Goal: Information Seeking & Learning: Compare options

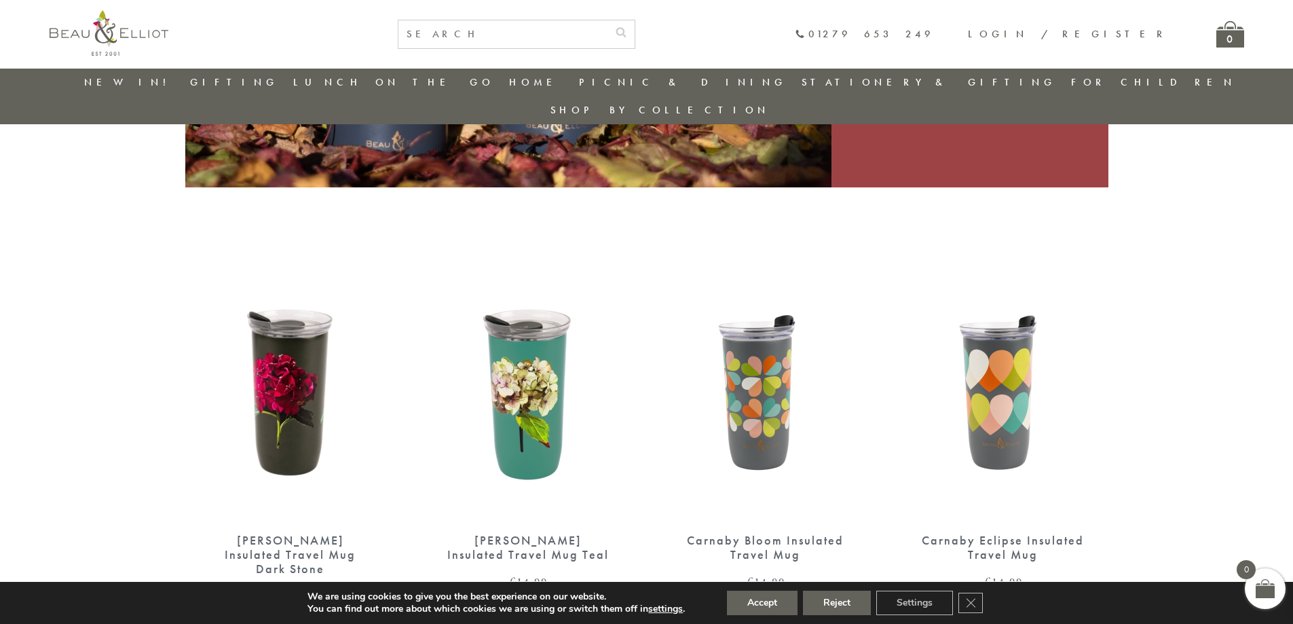
scroll to position [379, 0]
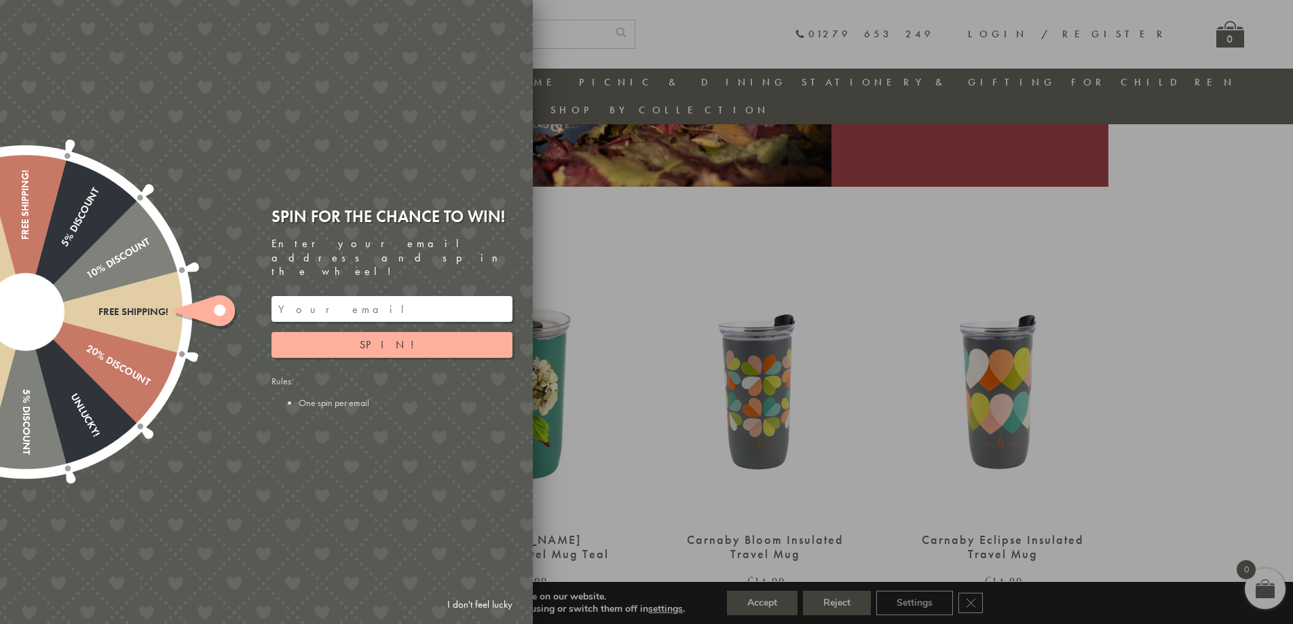
click at [631, 183] on div at bounding box center [646, 312] width 1293 height 624
click at [482, 601] on link "I don't feel lucky" at bounding box center [479, 604] width 79 height 25
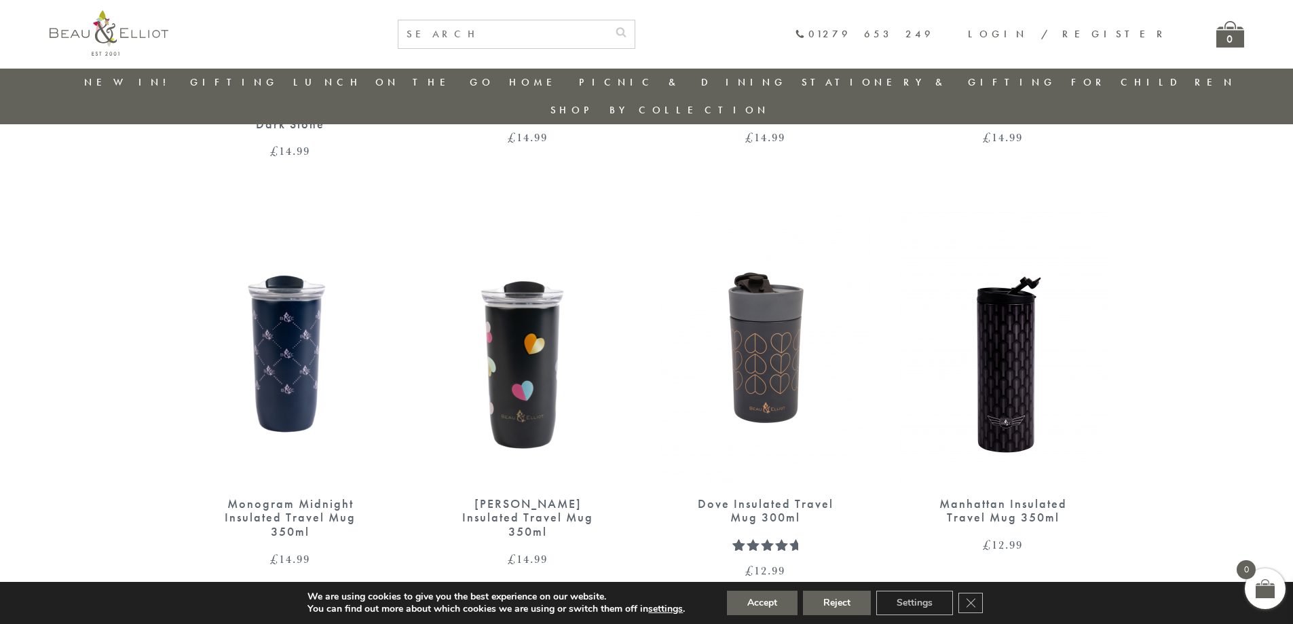
scroll to position [854, 0]
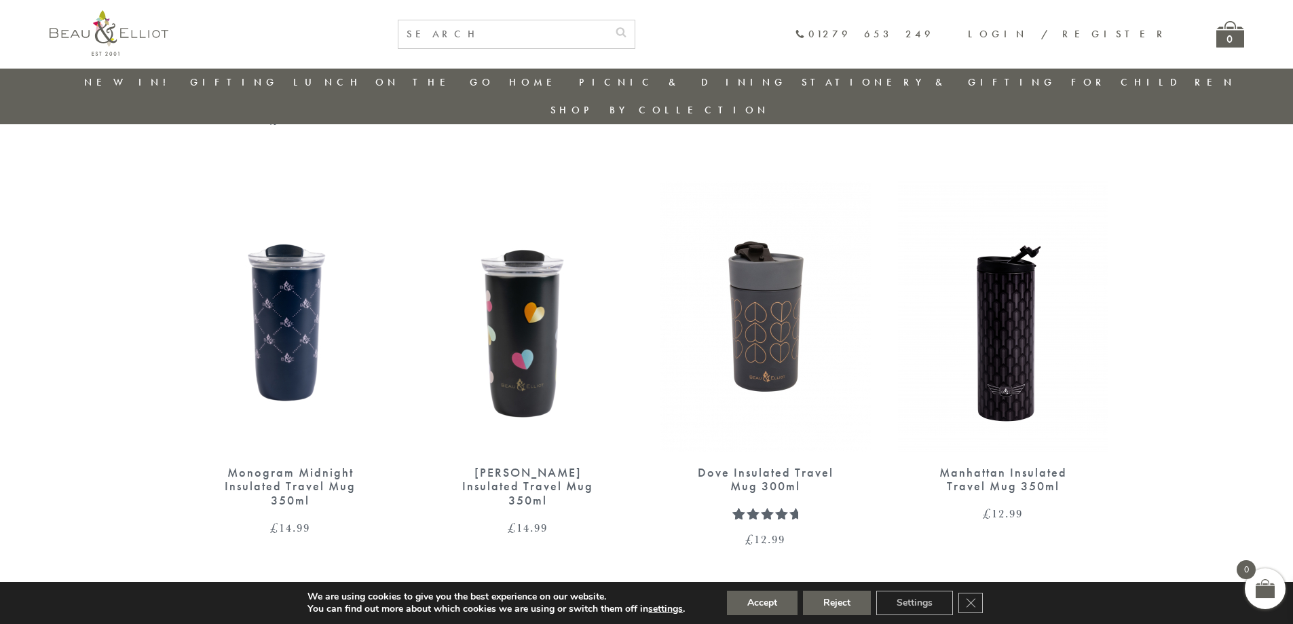
click at [770, 305] on img at bounding box center [765, 316] width 210 height 271
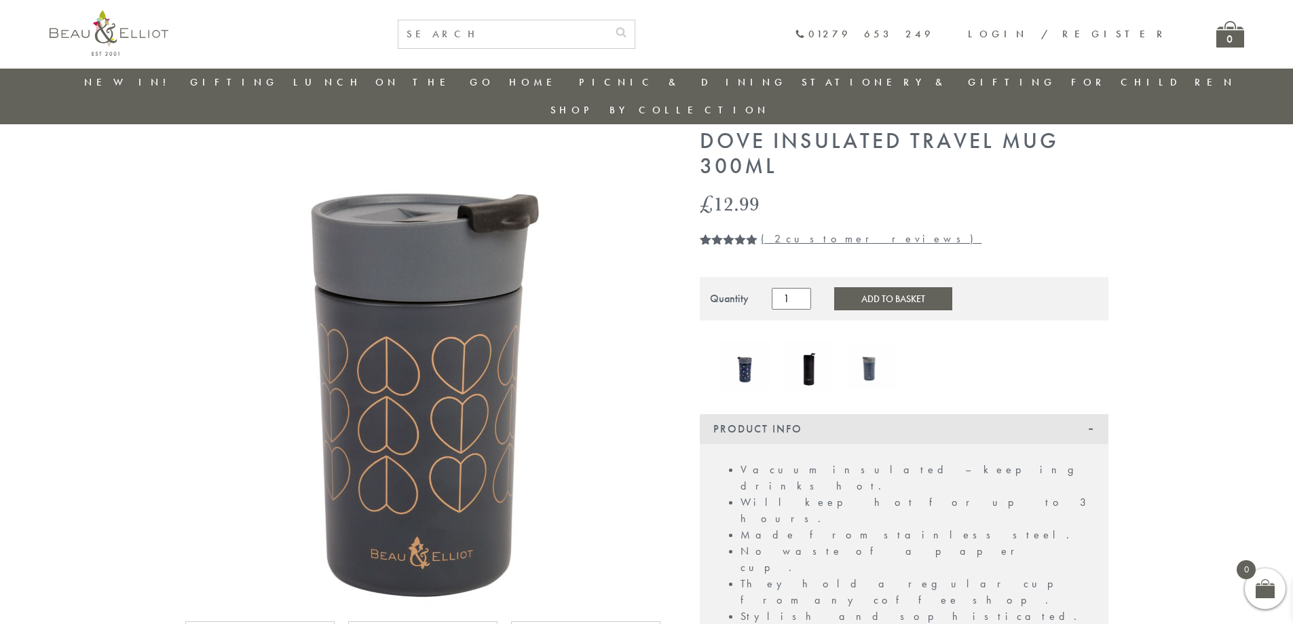
scroll to position [41, 0]
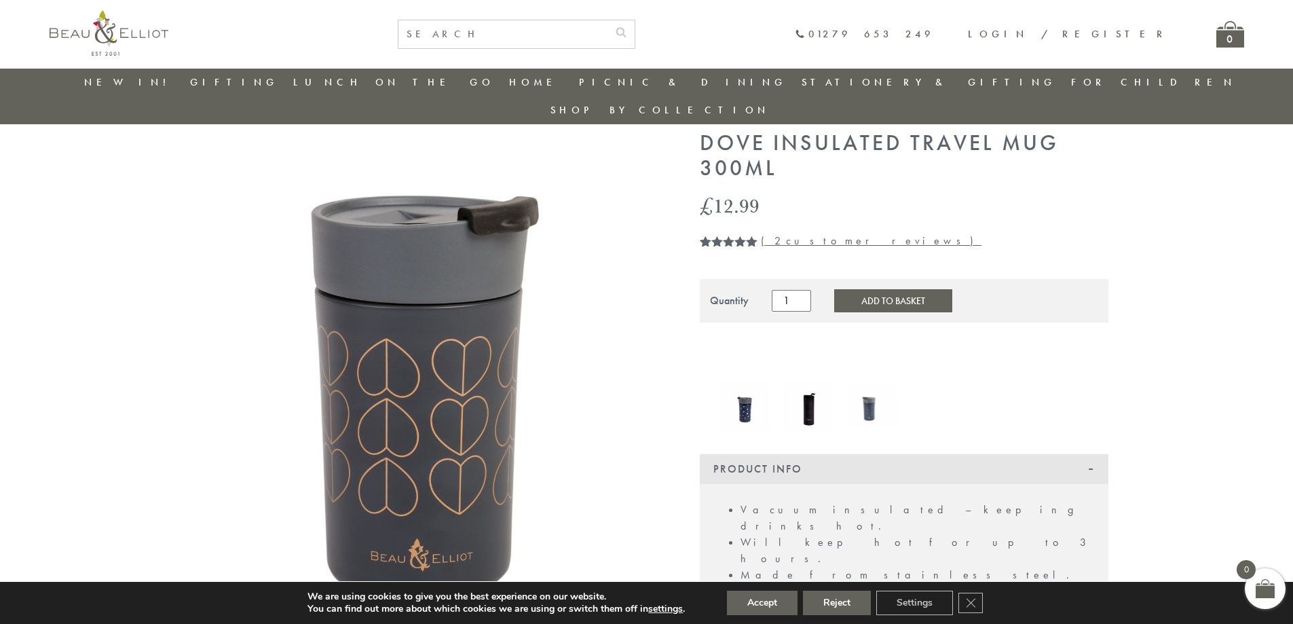
click at [788, 233] on link "( 2 customer reviews)" at bounding box center [871, 240] width 221 height 14
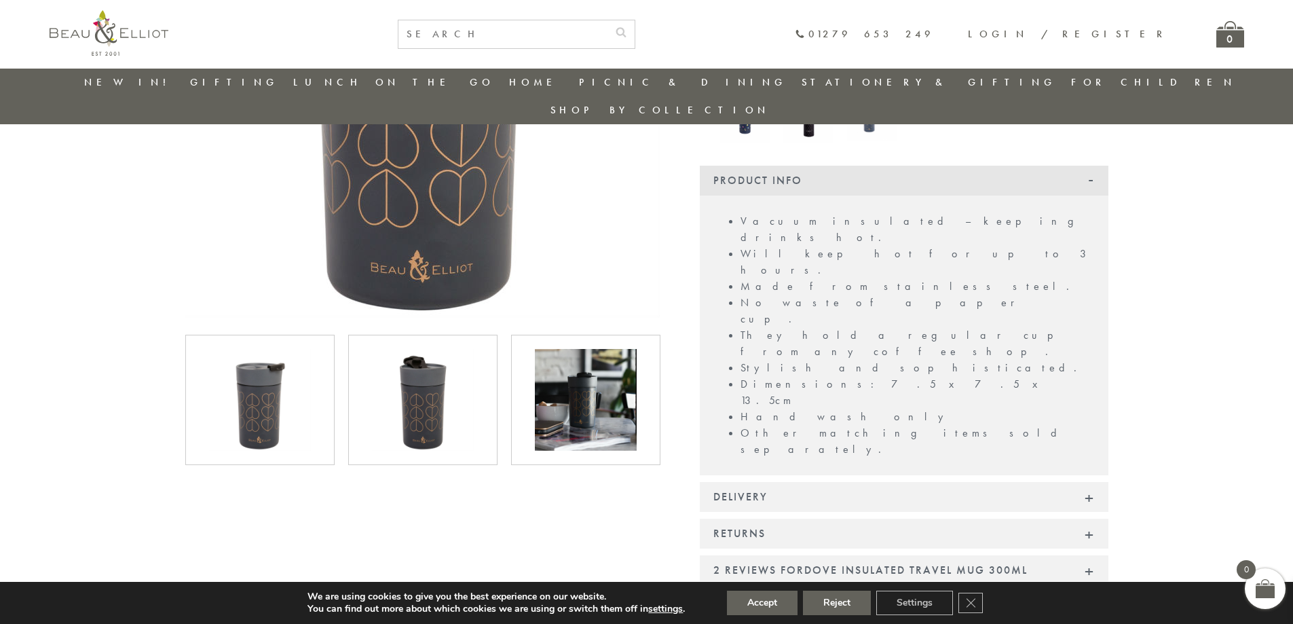
scroll to position [284, 0]
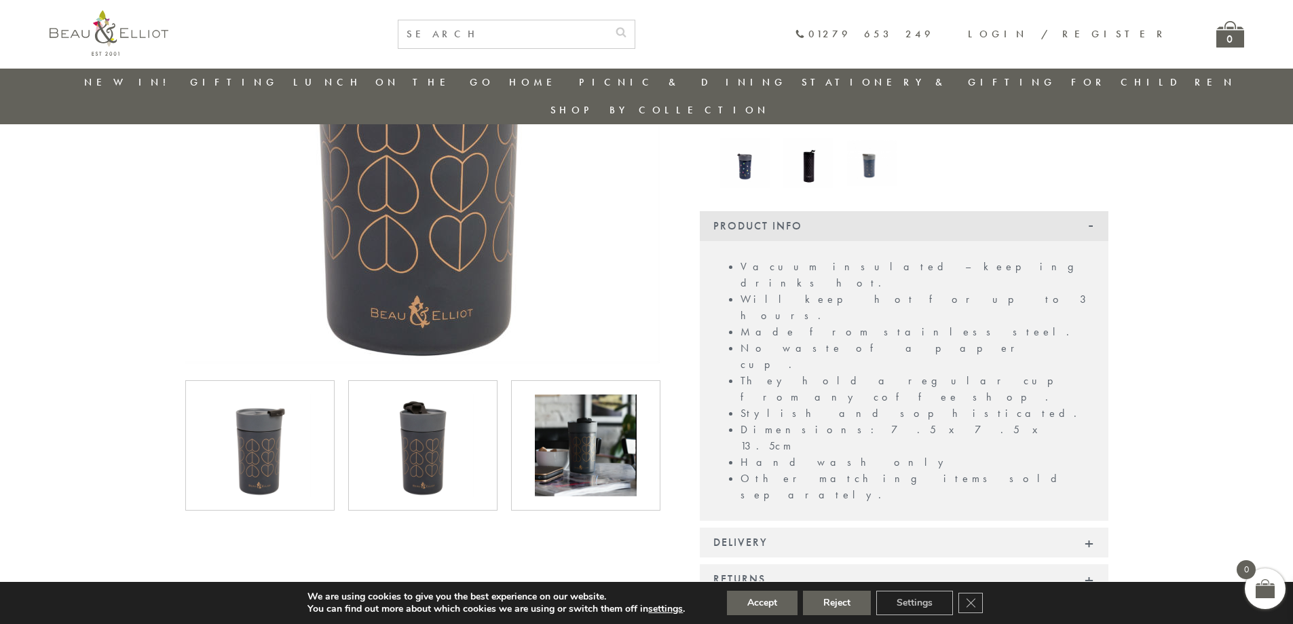
click at [412, 412] on img at bounding box center [423, 445] width 102 height 102
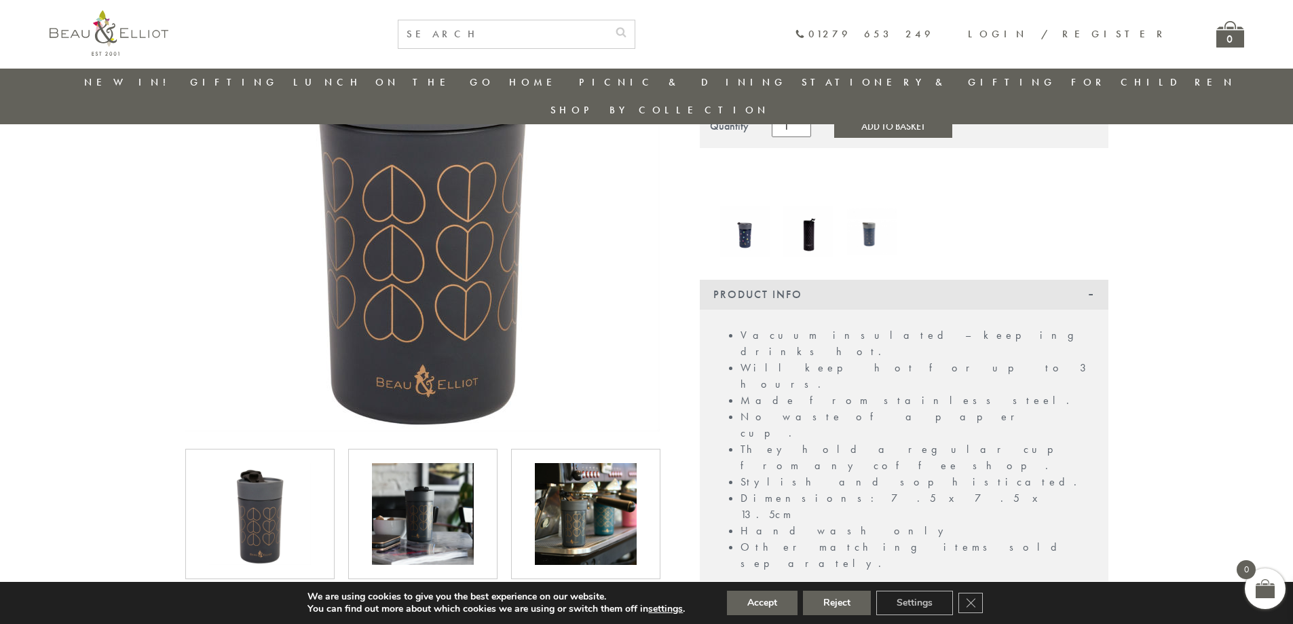
scroll to position [216, 0]
click at [438, 483] on img at bounding box center [423, 513] width 102 height 102
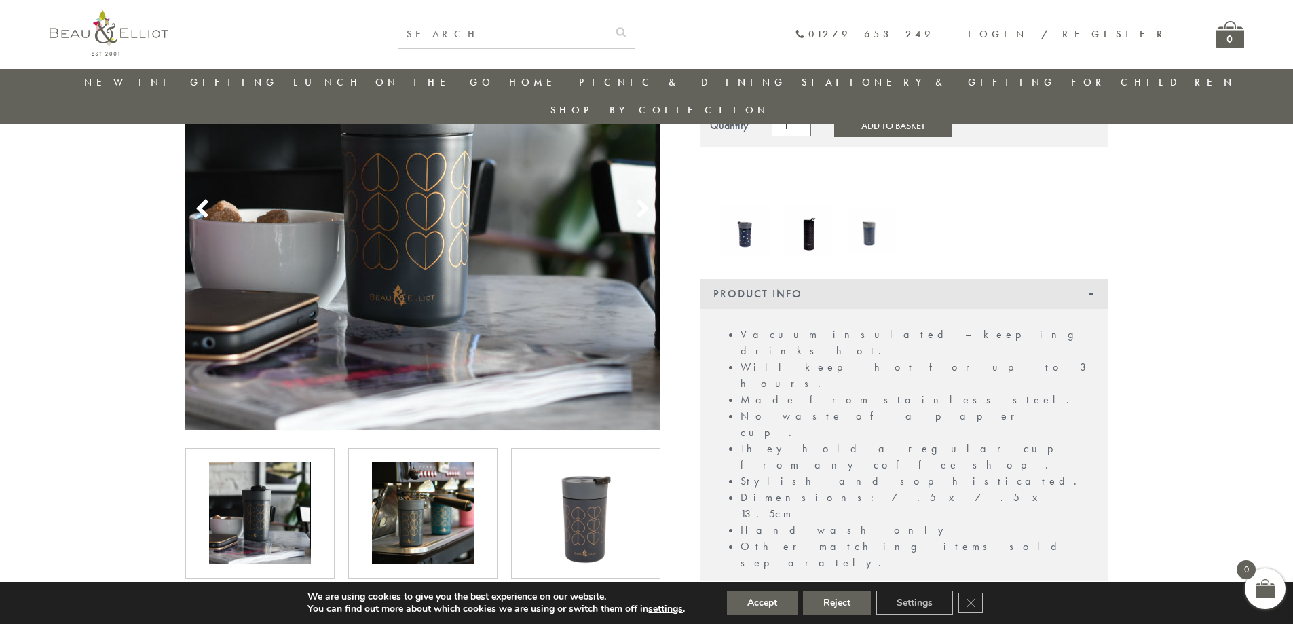
click at [604, 490] on img at bounding box center [586, 513] width 102 height 102
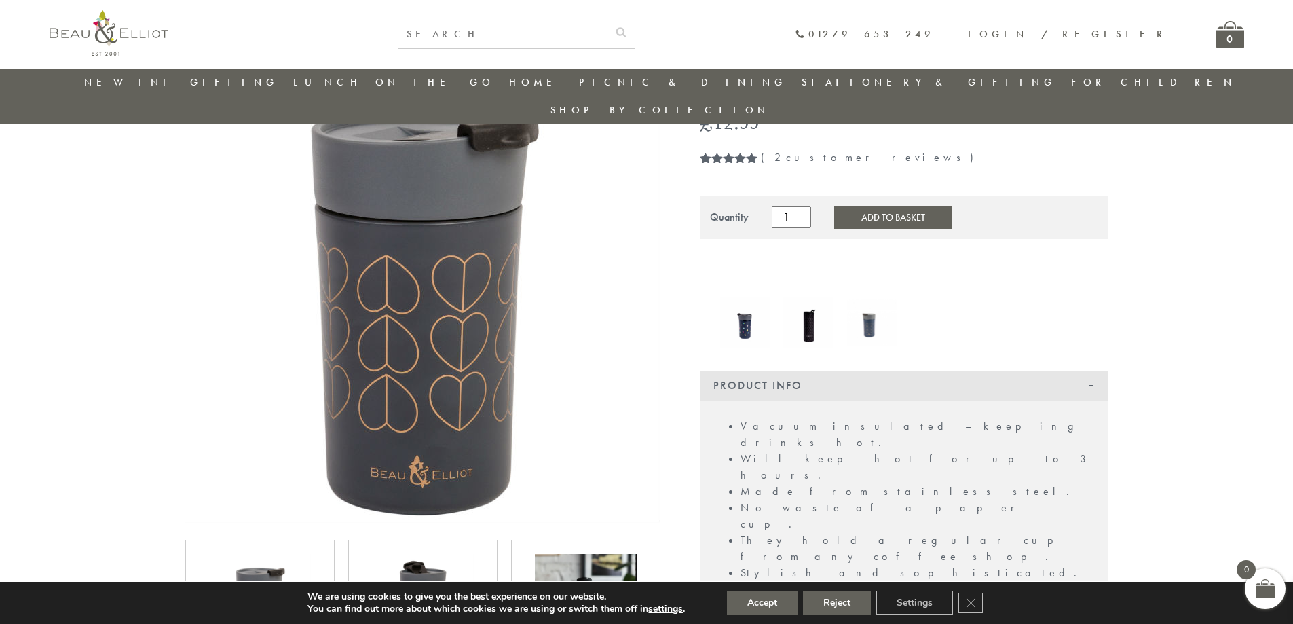
scroll to position [148, 0]
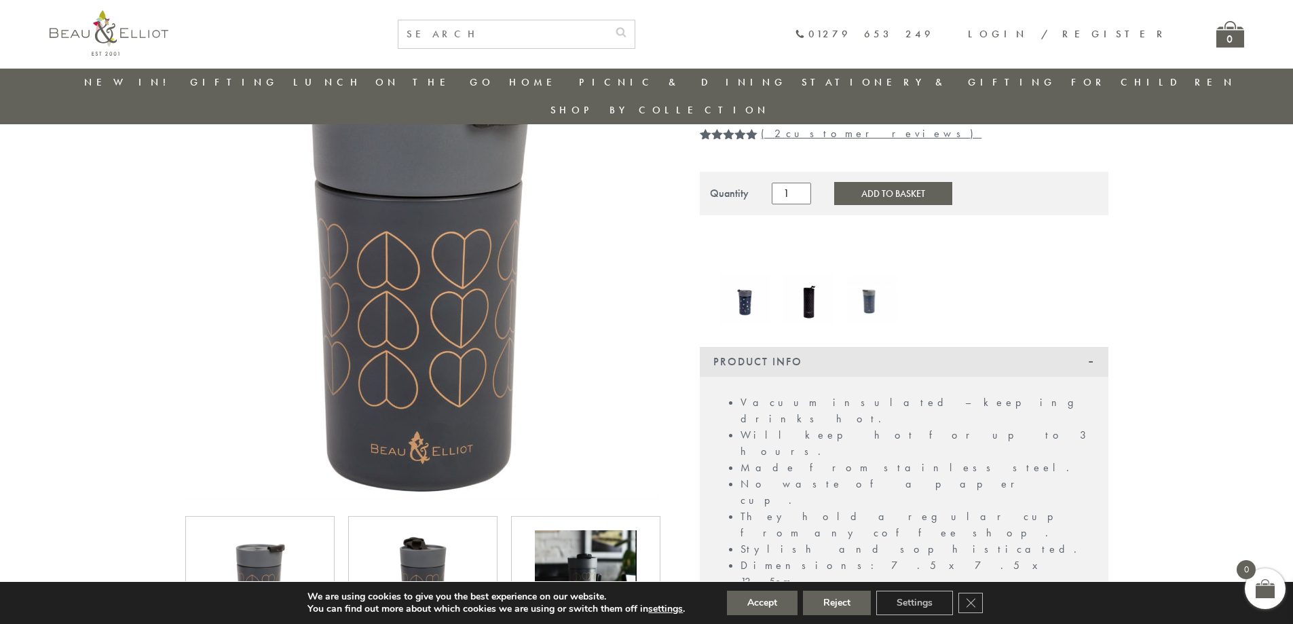
click at [411, 530] on img at bounding box center [423, 581] width 102 height 102
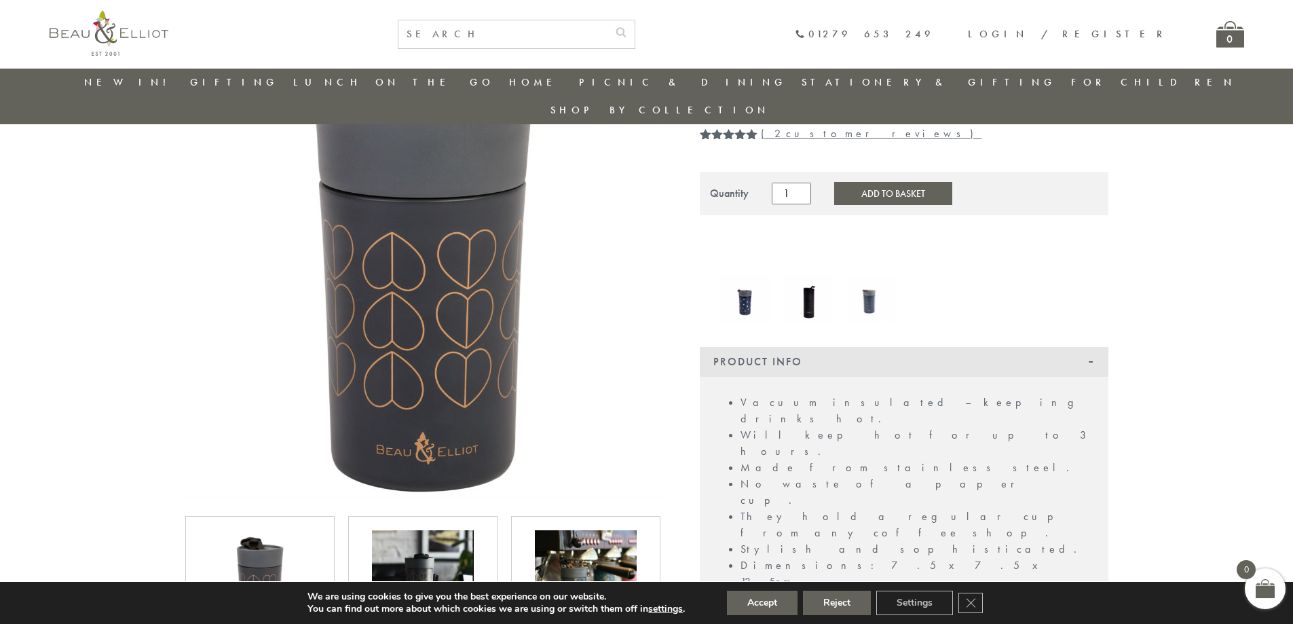
click at [282, 533] on img at bounding box center [260, 581] width 102 height 102
click at [425, 530] on img at bounding box center [423, 581] width 102 height 102
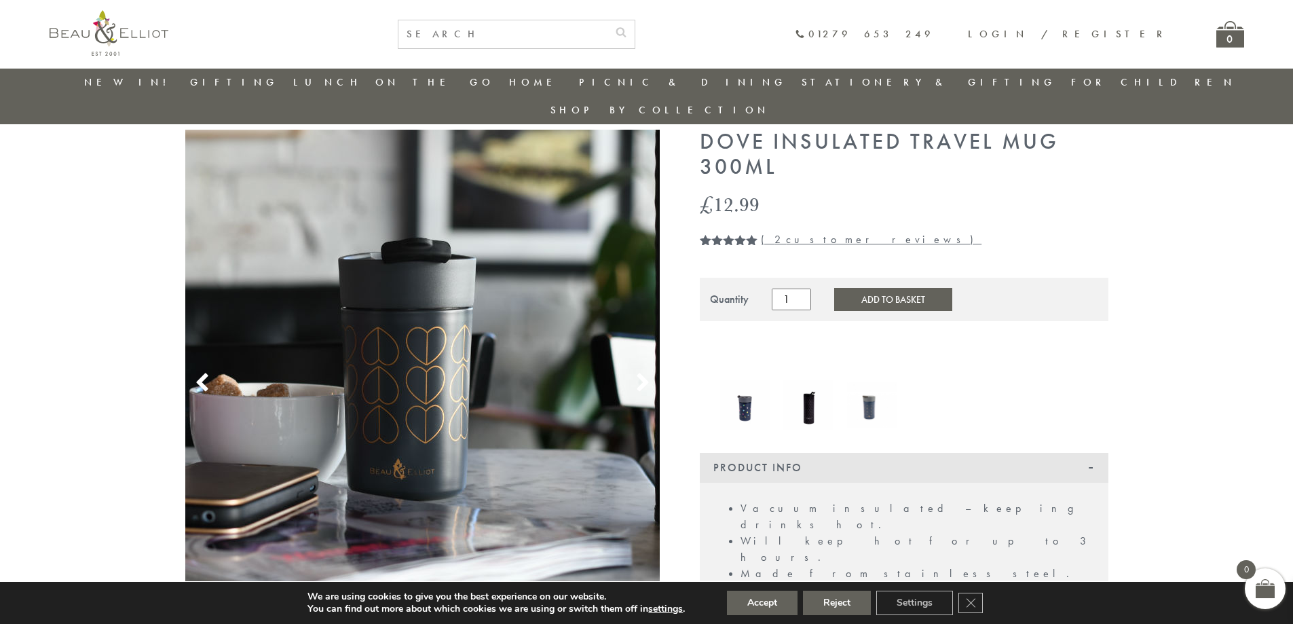
scroll to position [39, 0]
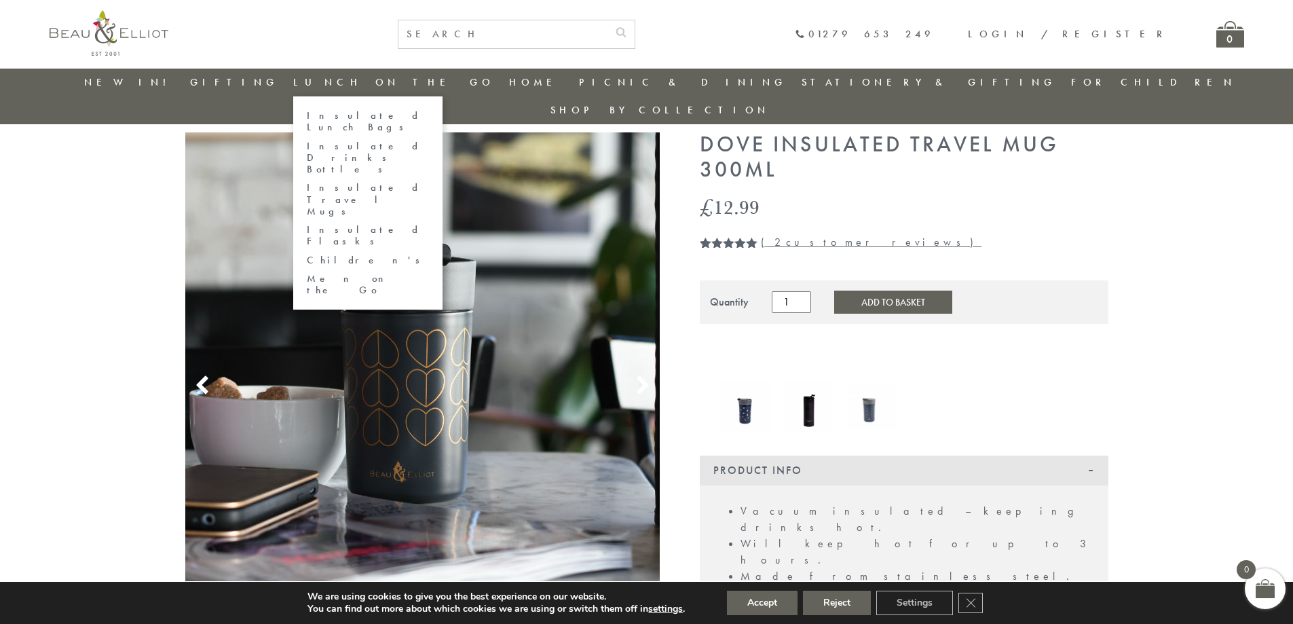
click at [392, 182] on link "Insulated Travel Mugs" at bounding box center [368, 199] width 122 height 35
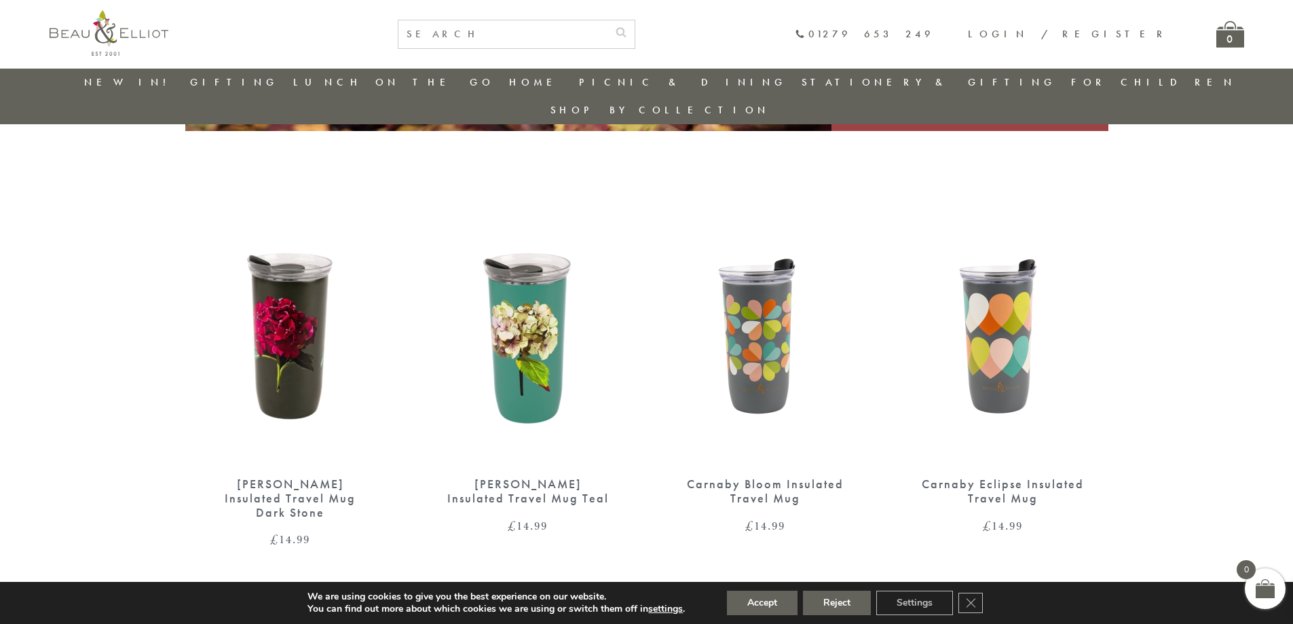
scroll to position [447, 0]
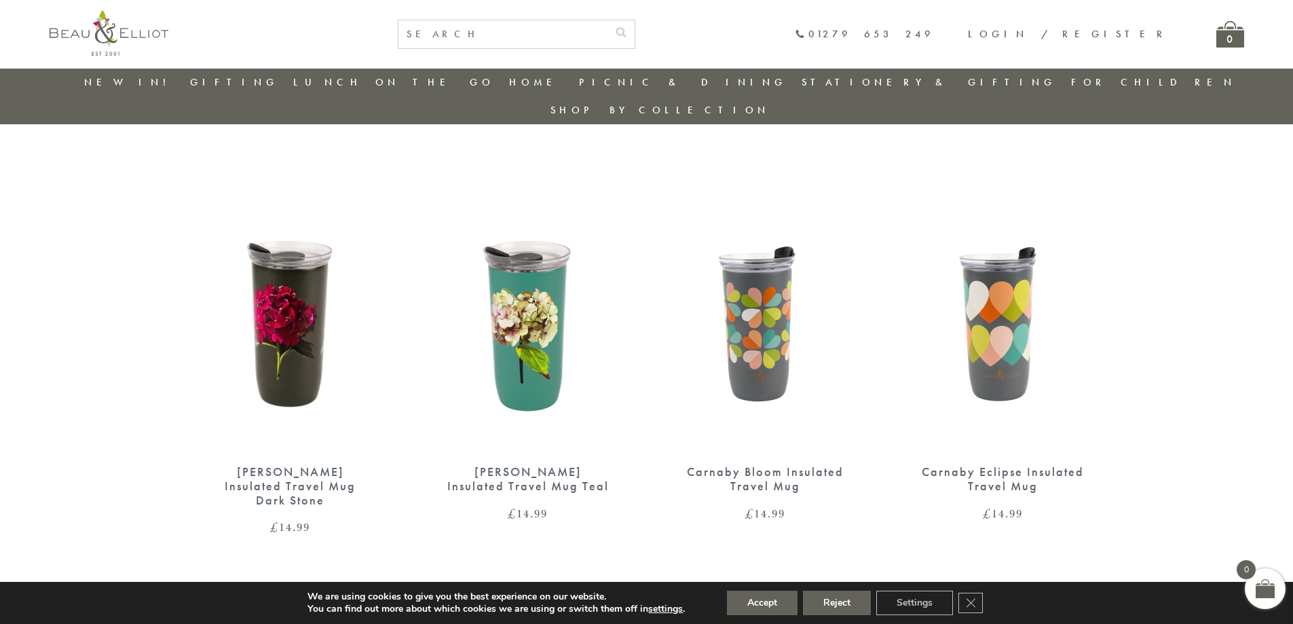
click at [761, 314] on img at bounding box center [765, 315] width 210 height 271
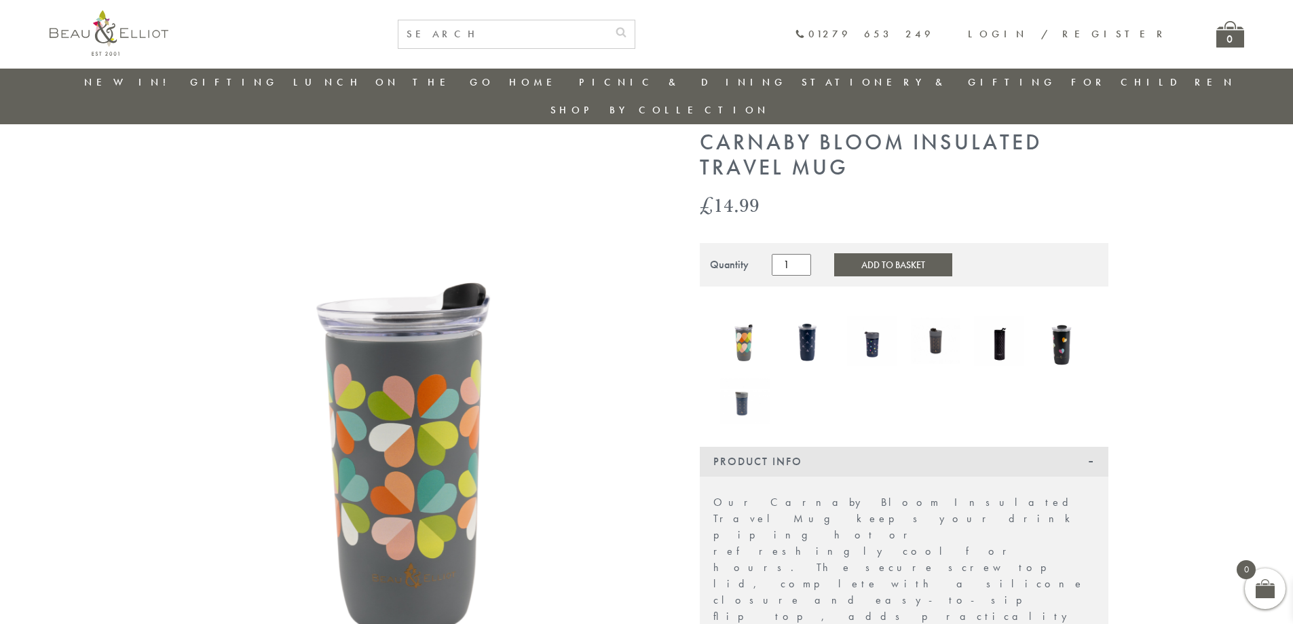
scroll to position [39, 0]
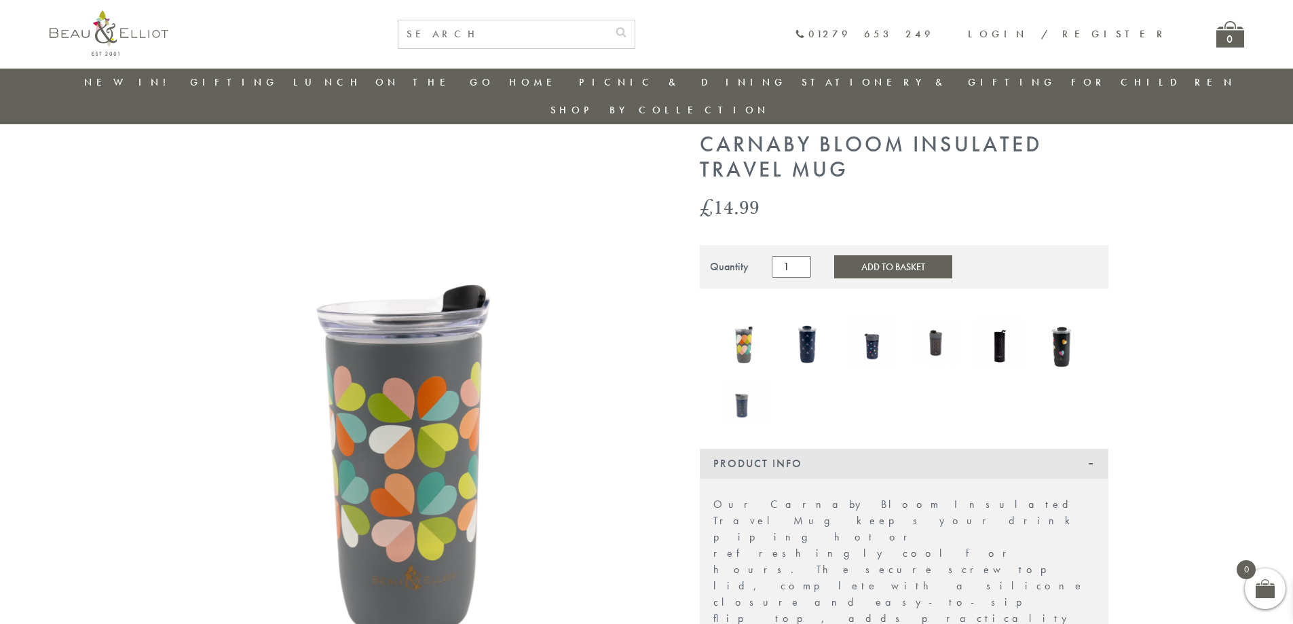
click at [806, 324] on img at bounding box center [808, 343] width 50 height 68
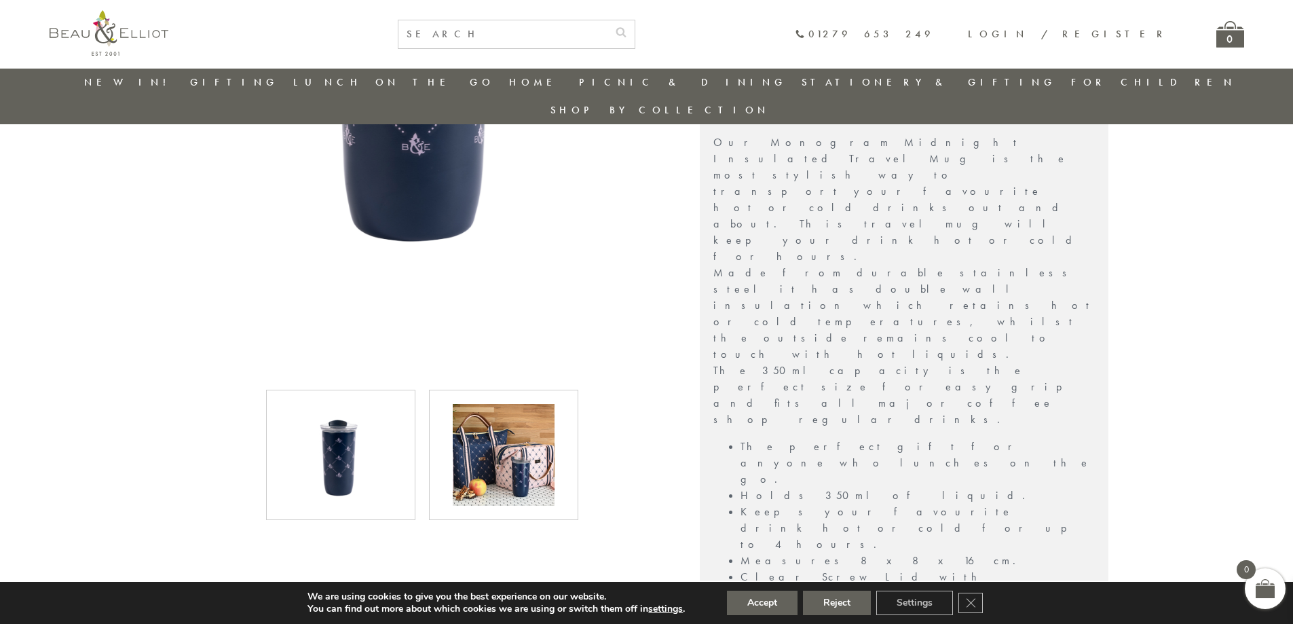
scroll to position [447, 0]
click at [444, 466] on div at bounding box center [503, 451] width 121 height 102
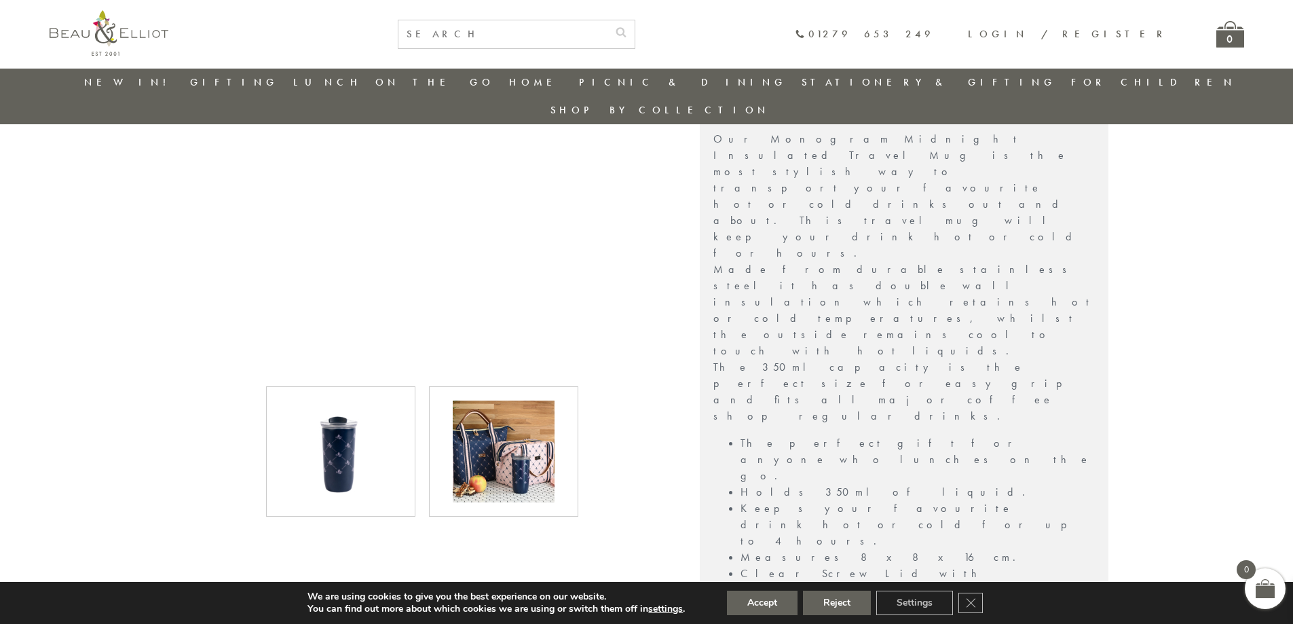
click at [531, 447] on img at bounding box center [504, 451] width 102 height 102
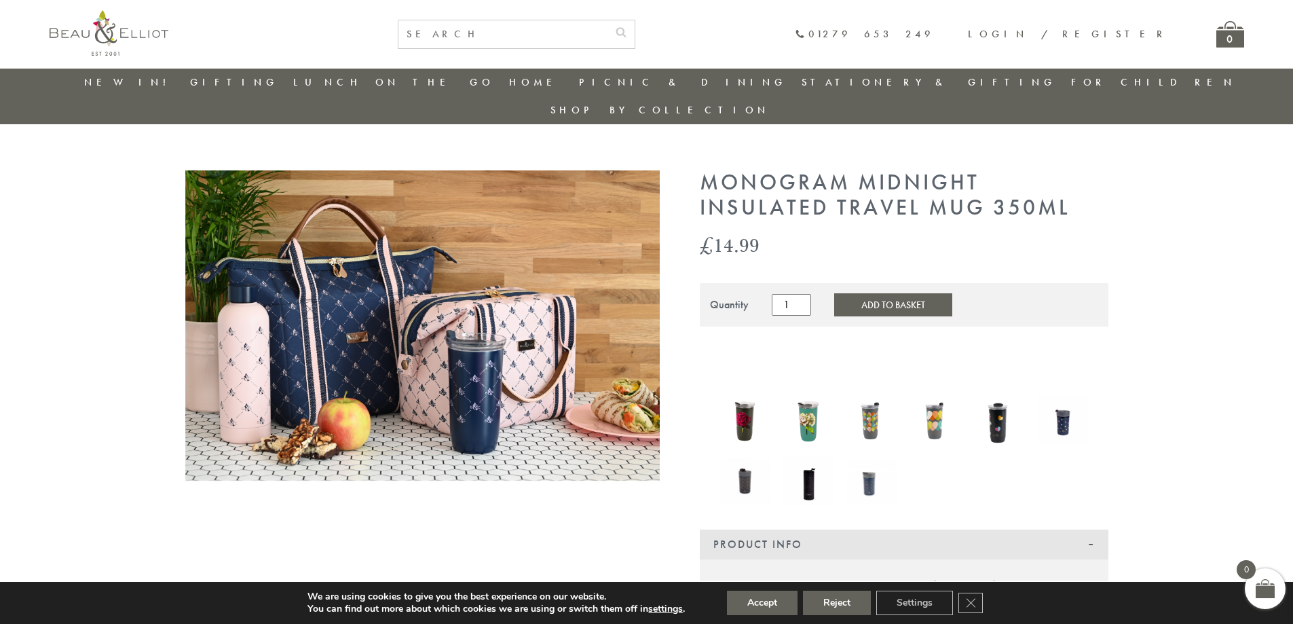
scroll to position [0, 0]
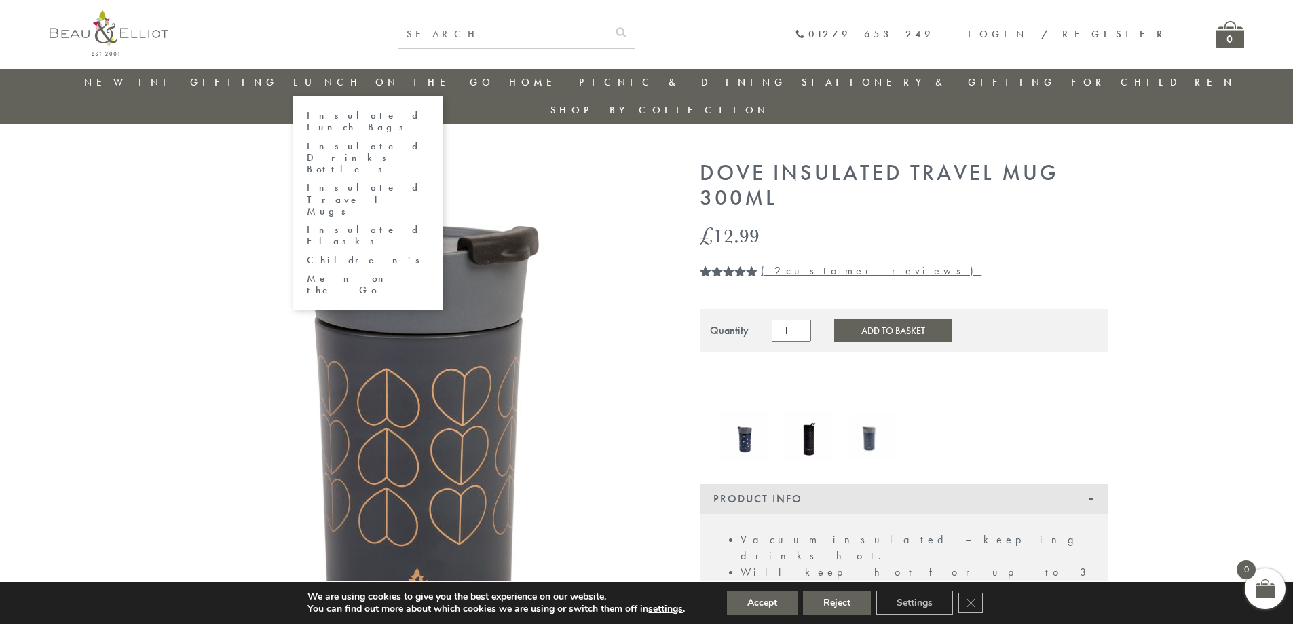
click at [368, 182] on link "Insulated Travel Mugs" at bounding box center [368, 199] width 122 height 35
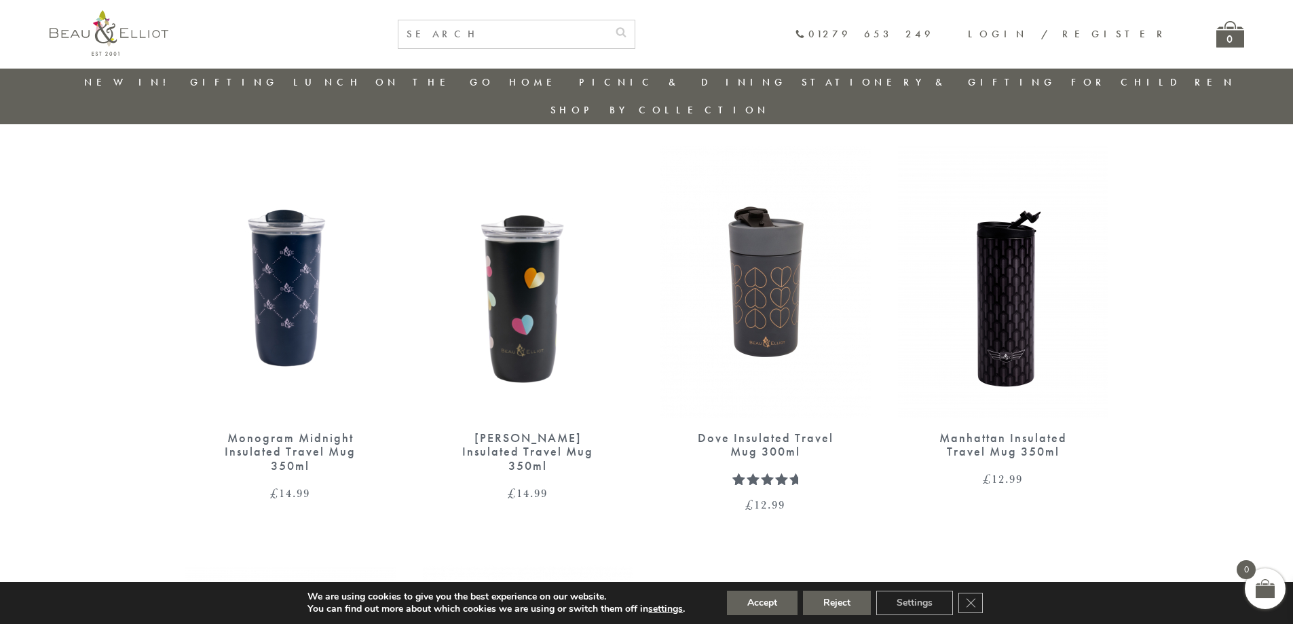
scroll to position [854, 0]
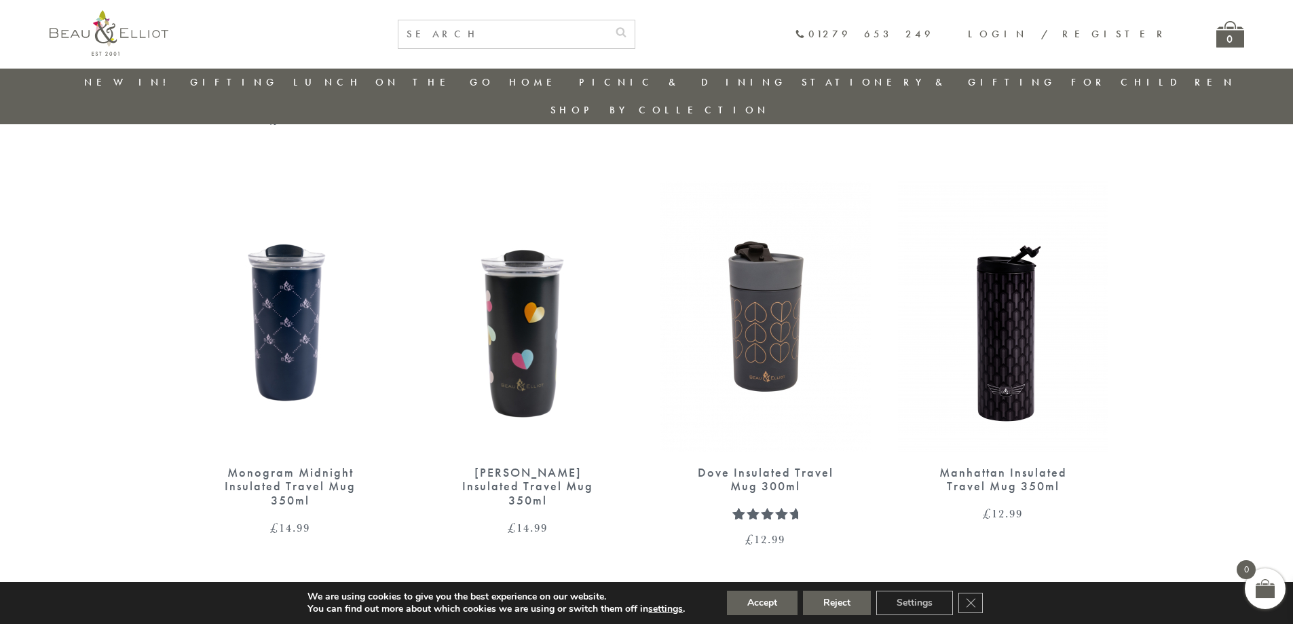
click at [755, 273] on img at bounding box center [765, 316] width 210 height 271
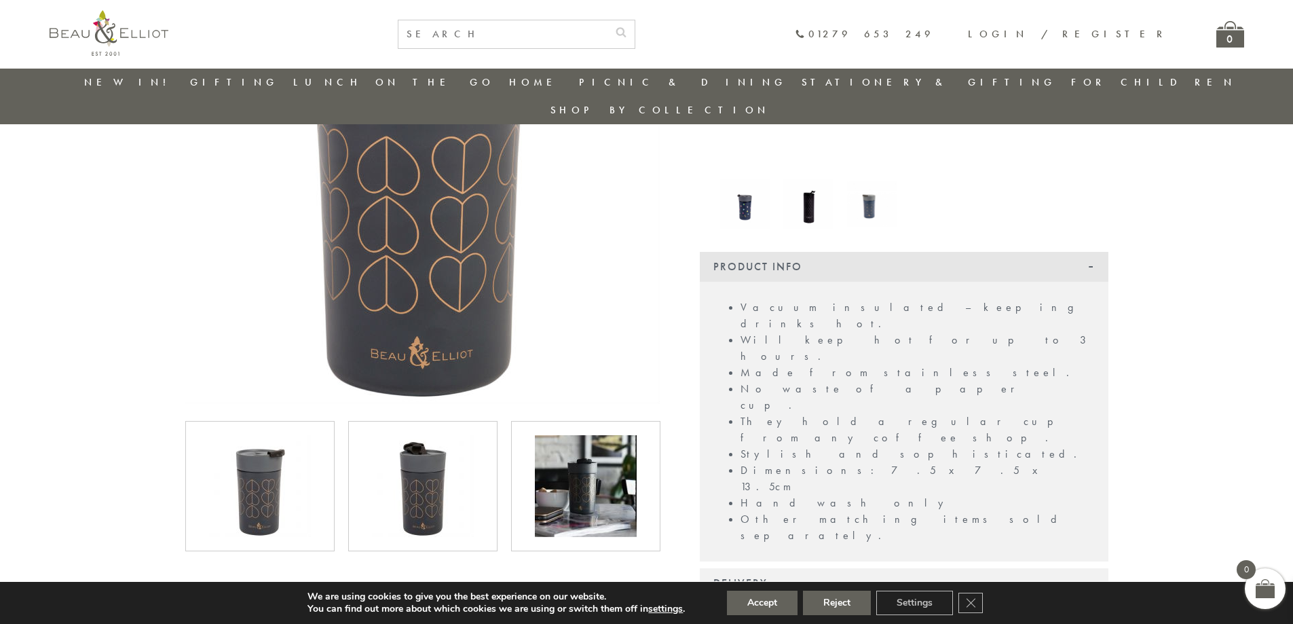
click at [449, 447] on img at bounding box center [423, 486] width 102 height 102
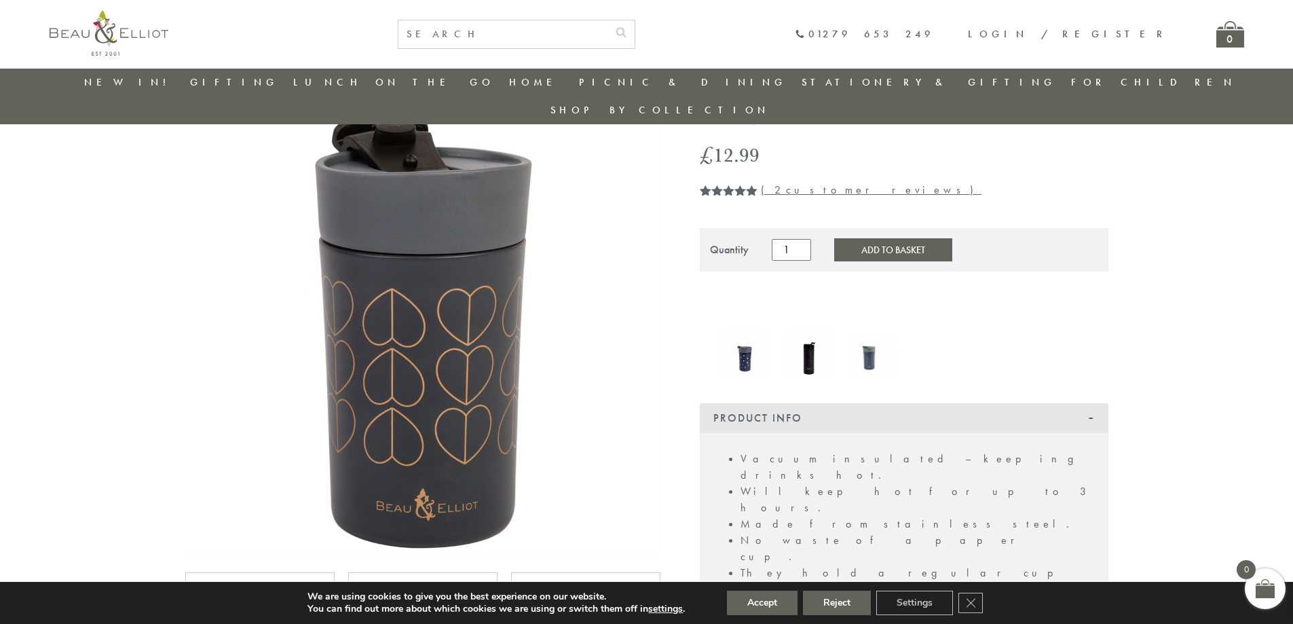
scroll to position [311, 0]
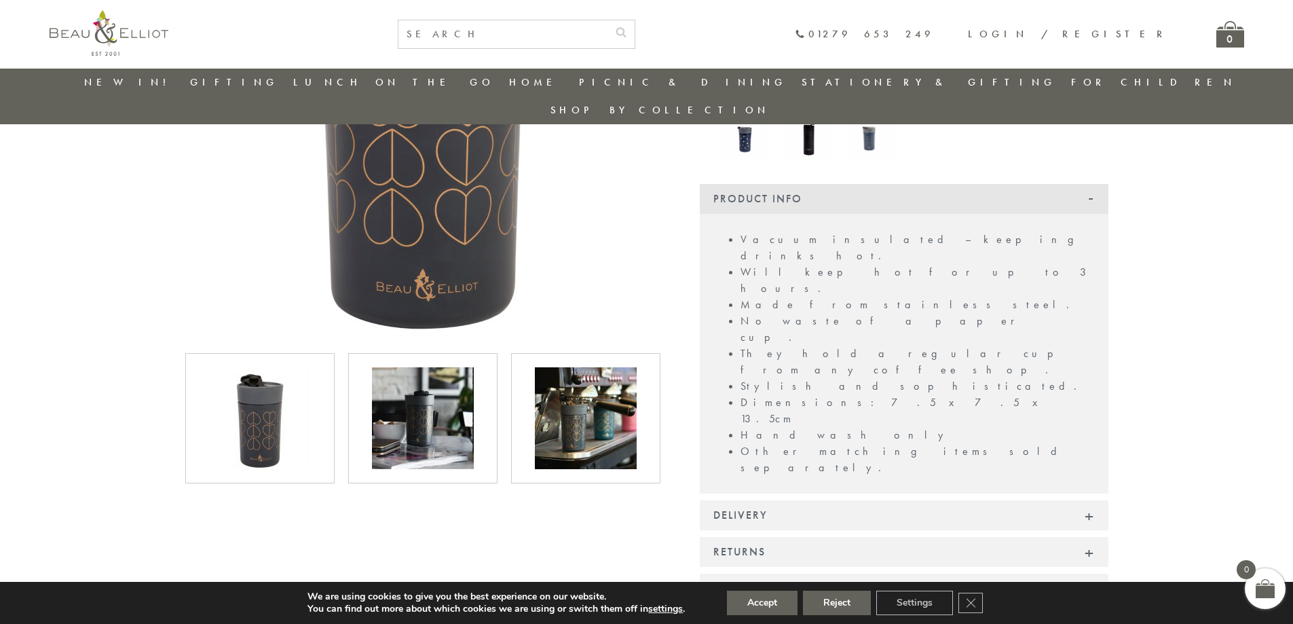
click at [607, 380] on img at bounding box center [586, 418] width 102 height 102
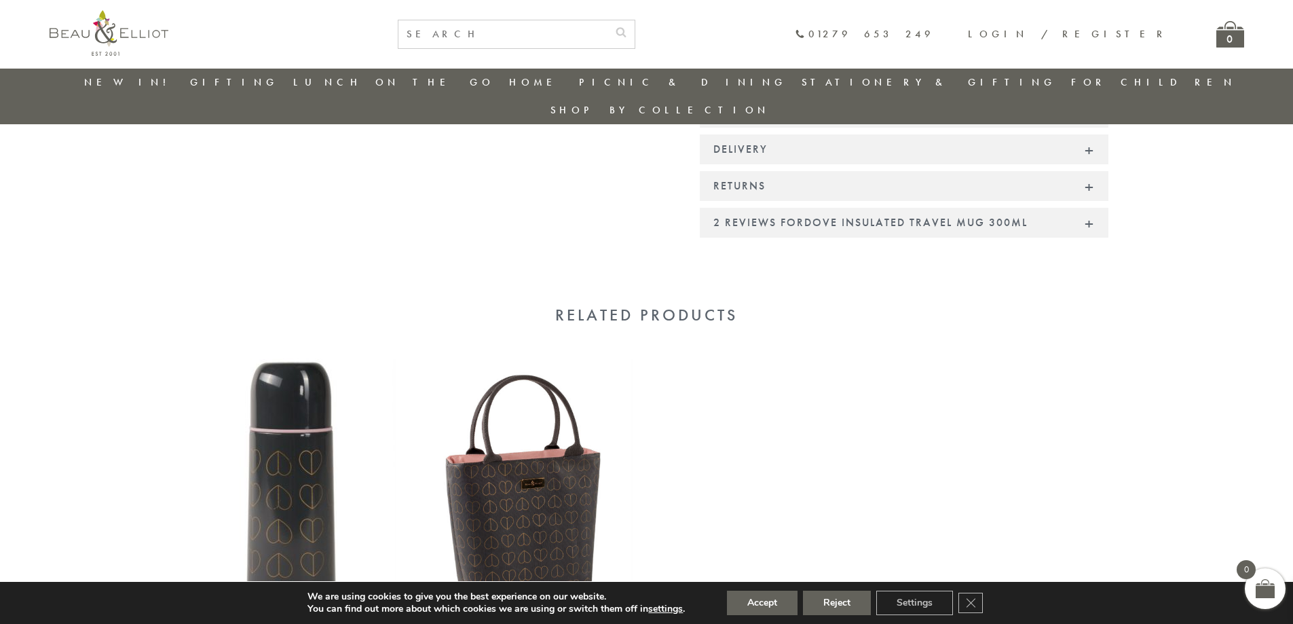
scroll to position [718, 0]
